Goal: Task Accomplishment & Management: Manage account settings

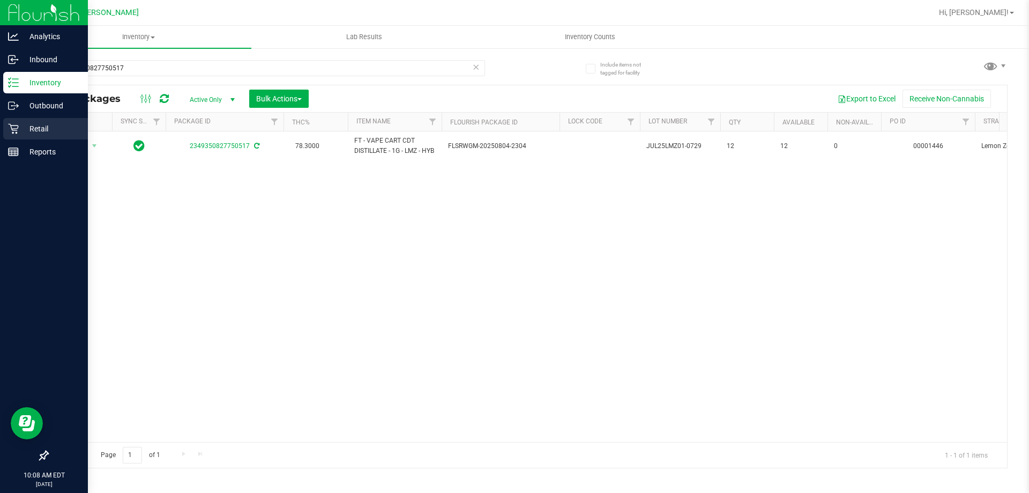
click at [38, 123] on p "Retail" at bounding box center [51, 128] width 64 height 13
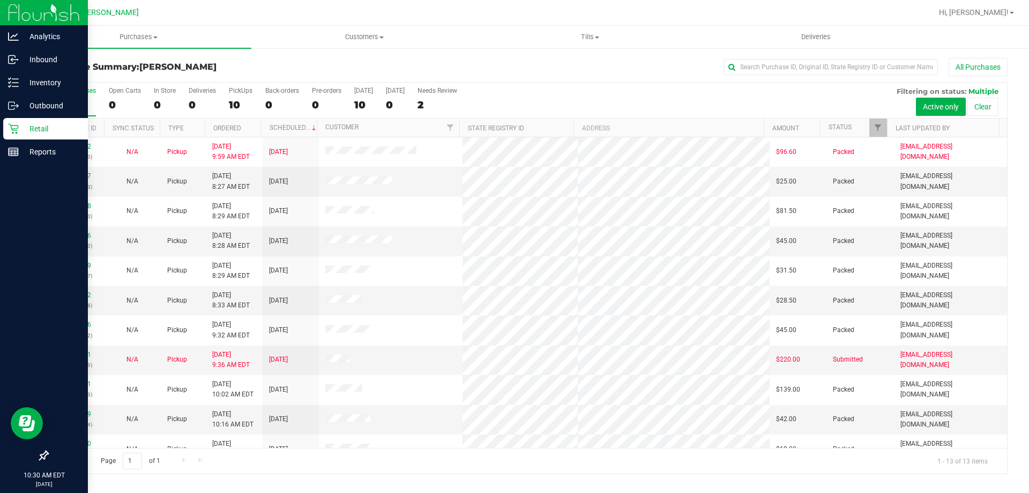
scroll to position [75, 0]
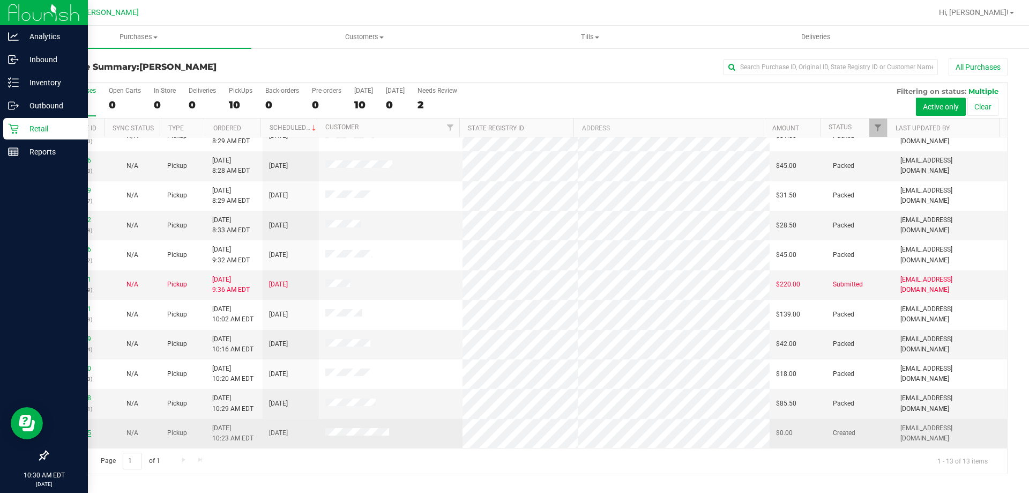
click at [83, 431] on link "11978665" at bounding box center [76, 433] width 30 height 8
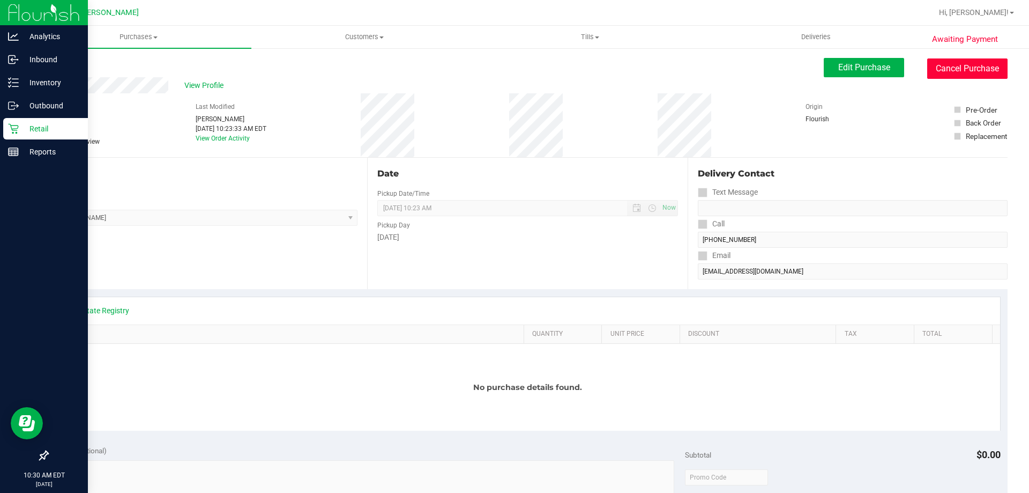
click at [933, 68] on button "Cancel Purchase" at bounding box center [967, 68] width 80 height 20
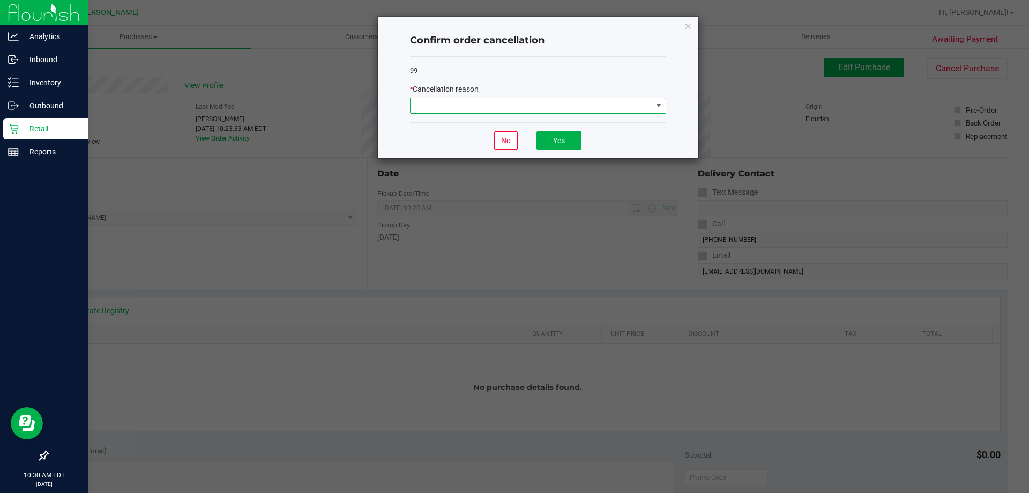
click at [570, 102] on span at bounding box center [532, 105] width 242 height 15
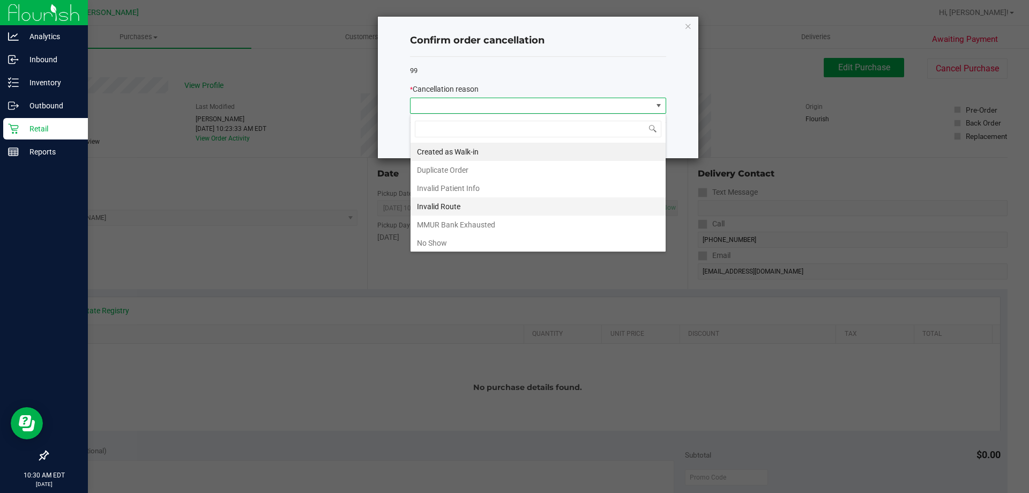
scroll to position [16, 256]
click at [522, 150] on li "Created as Walk-in" at bounding box center [538, 152] width 255 height 18
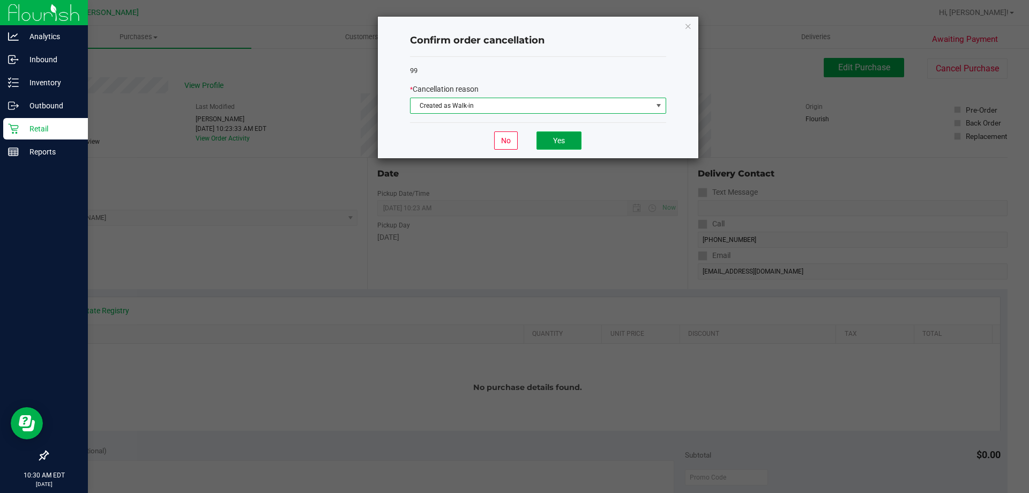
click at [555, 140] on button "Yes" at bounding box center [559, 140] width 45 height 18
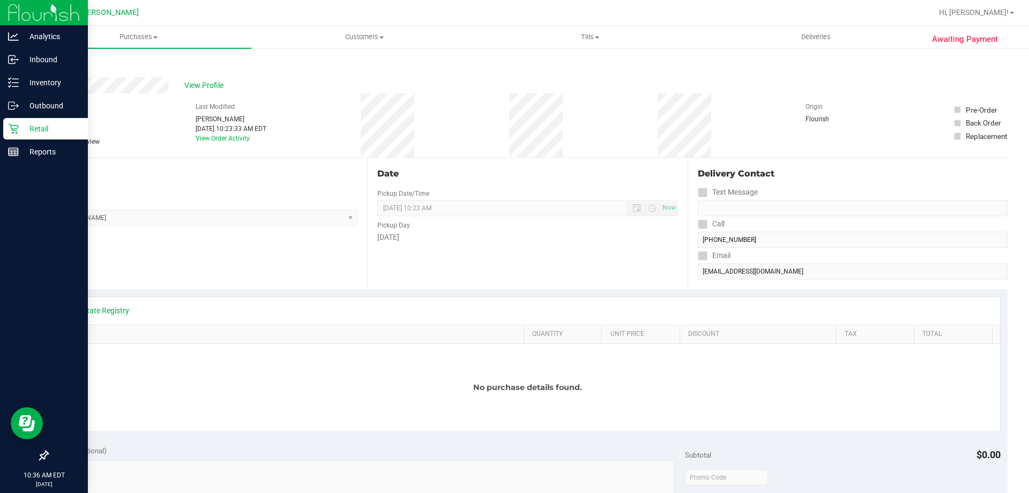
click at [4, 126] on div "Retail" at bounding box center [45, 128] width 85 height 21
